Goal: Information Seeking & Learning: Learn about a topic

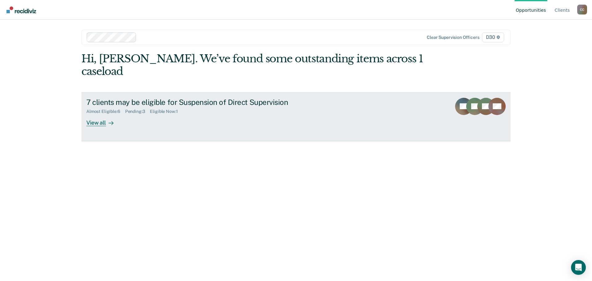
click at [105, 126] on div "View all" at bounding box center [103, 120] width 35 height 12
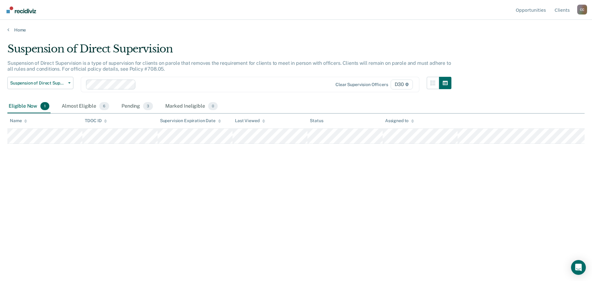
click at [577, 9] on div "C C" at bounding box center [582, 10] width 10 height 10
click at [561, 7] on link "Client s" at bounding box center [562, 10] width 18 height 20
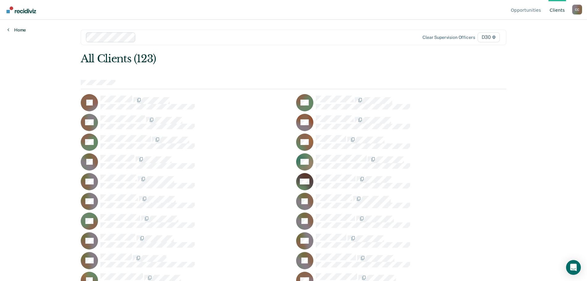
click at [25, 33] on link "Home" at bounding box center [16, 30] width 18 height 6
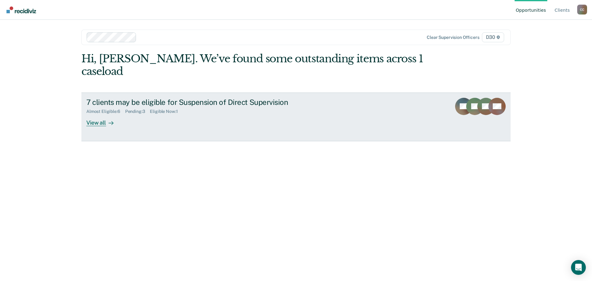
click at [102, 126] on div "View all" at bounding box center [103, 120] width 35 height 12
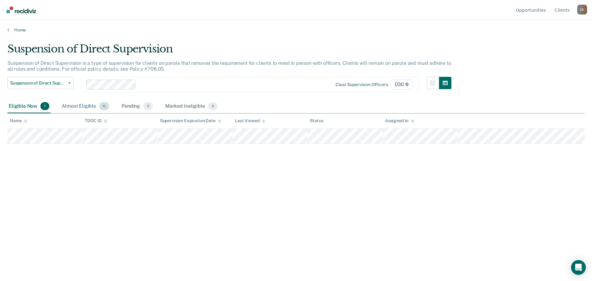
click at [85, 110] on div "Almost Eligible 6" at bounding box center [85, 107] width 50 height 14
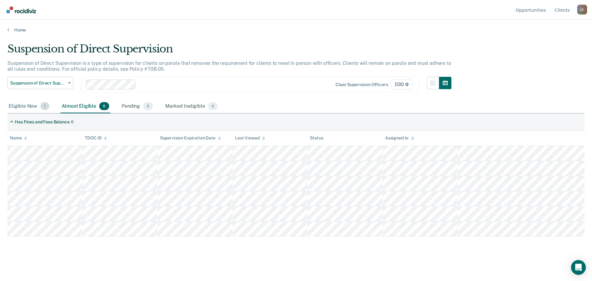
click at [16, 113] on div "Eligible Now 1" at bounding box center [28, 107] width 43 height 14
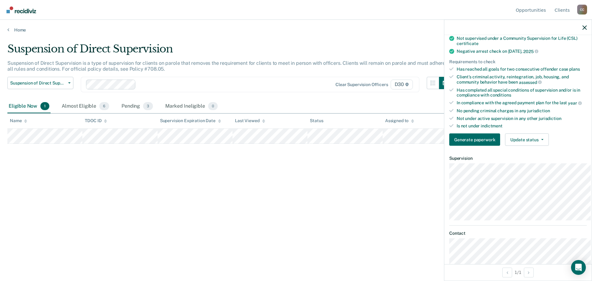
scroll to position [144, 0]
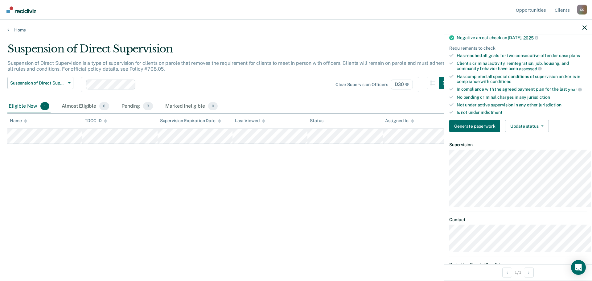
click at [214, 198] on div "Suspension of Direct Supervision Suspension of Direct Supervision is a type of …" at bounding box center [295, 139] width 577 height 192
